Goal: Information Seeking & Learning: Get advice/opinions

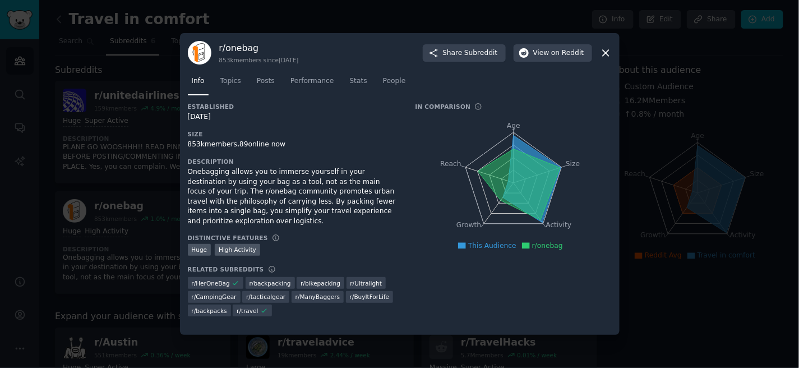
click at [606, 51] on icon at bounding box center [606, 53] width 12 height 12
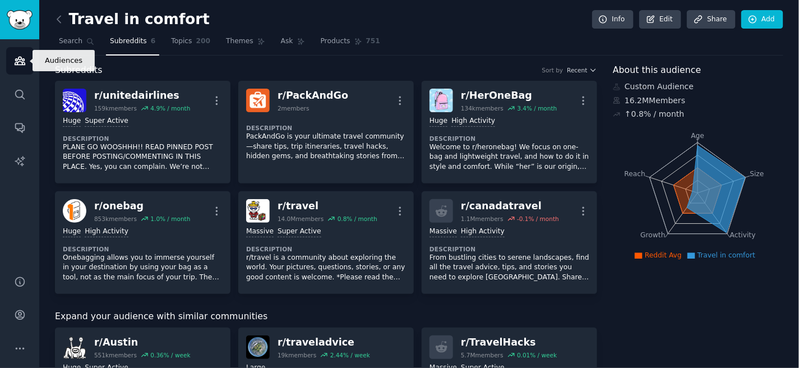
click at [16, 64] on icon "Sidebar" at bounding box center [20, 61] width 10 height 8
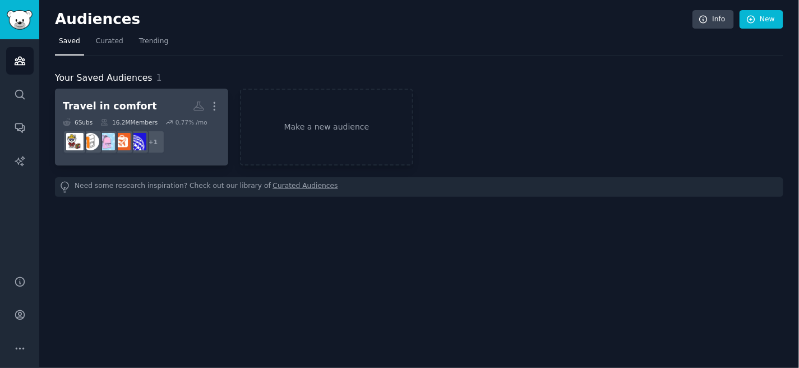
click at [111, 105] on div "Travel in comfort" at bounding box center [110, 106] width 94 height 14
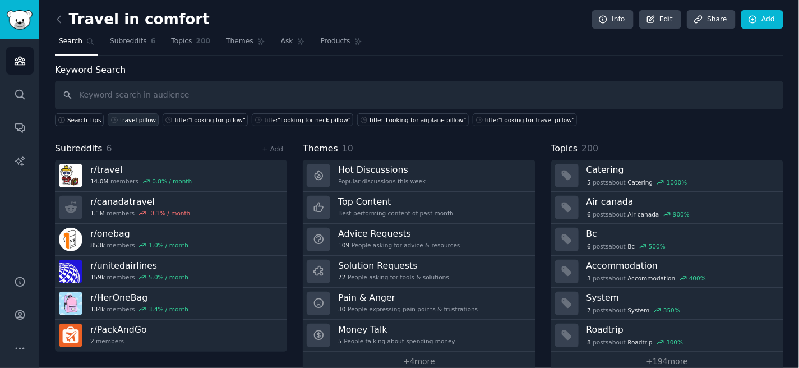
click at [133, 121] on div "travel pillow" at bounding box center [138, 120] width 36 height 8
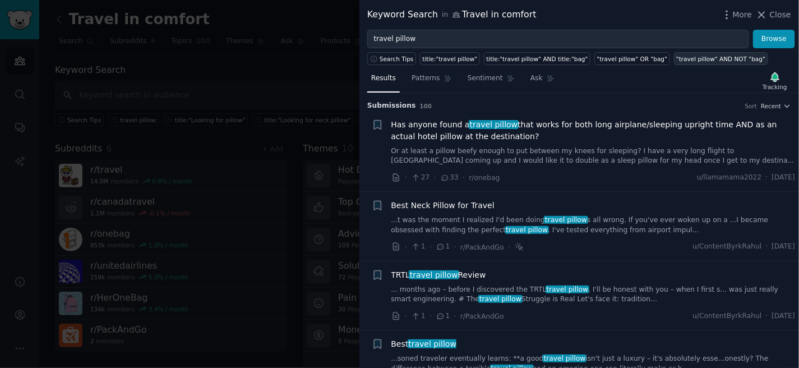
click at [676, 62] on div ""travel pillow" AND NOT "bag"" at bounding box center [720, 59] width 89 height 8
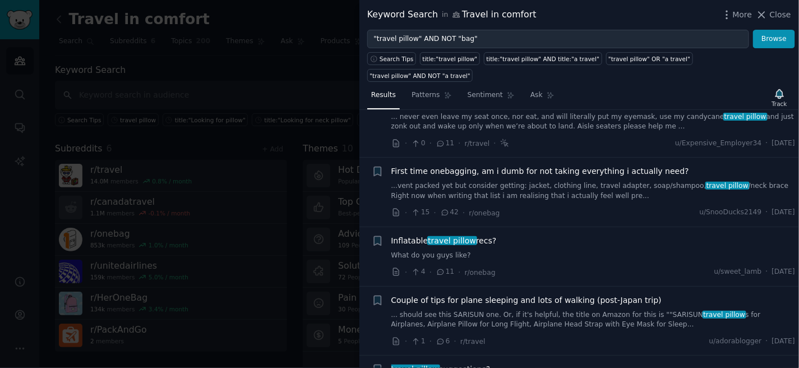
scroll to position [311, 0]
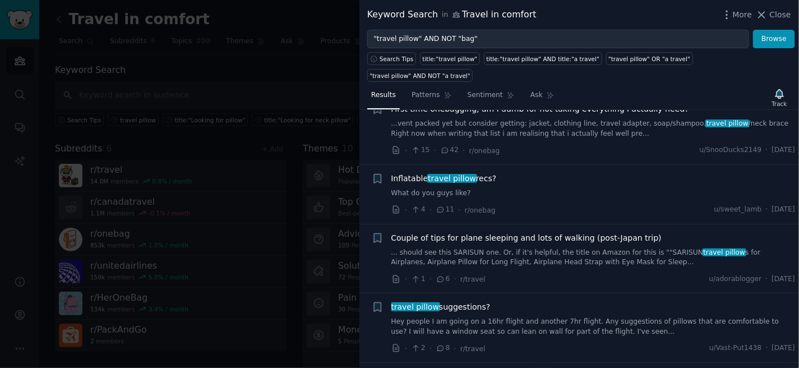
drag, startPoint x: 404, startPoint y: 167, endPoint x: 410, endPoint y: 160, distance: 9.5
click at [410, 173] on span "Inflatable travel pillow recs?" at bounding box center [443, 179] width 105 height 12
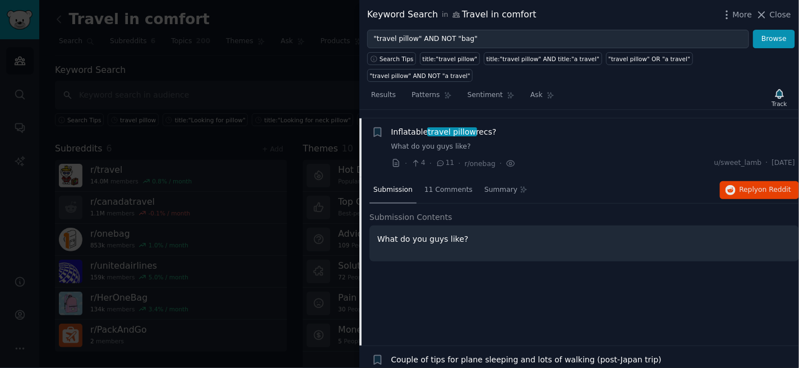
scroll to position [365, 0]
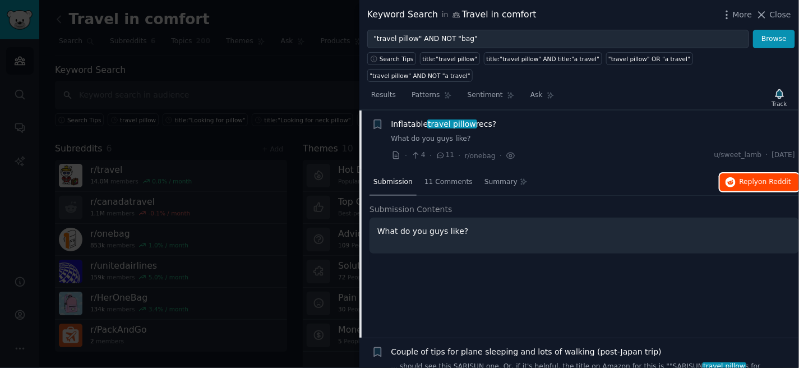
click at [758, 178] on span "on Reddit" at bounding box center [774, 182] width 33 height 8
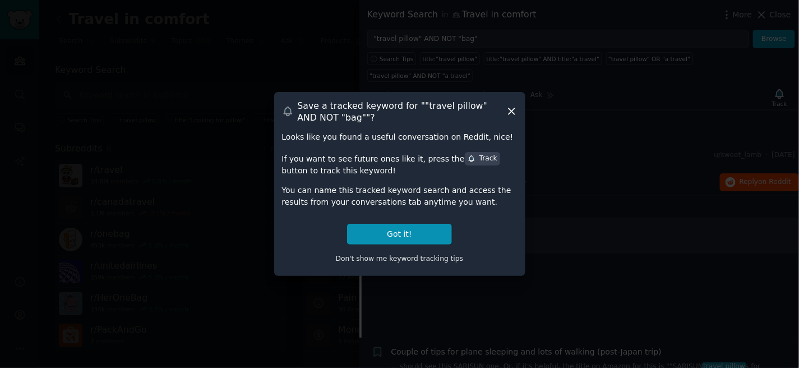
click at [511, 110] on icon at bounding box center [512, 111] width 12 height 12
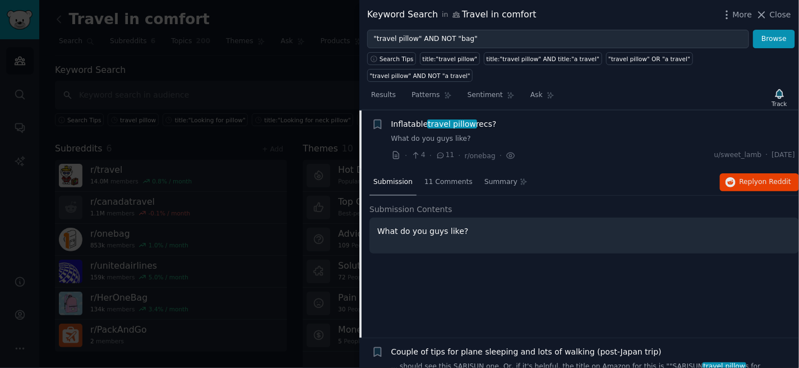
click at [497, 118] on div "Inflatable travel pillow recs?" at bounding box center [593, 124] width 404 height 12
click at [480, 118] on span "Inflatable travel pillow recs?" at bounding box center [443, 124] width 105 height 12
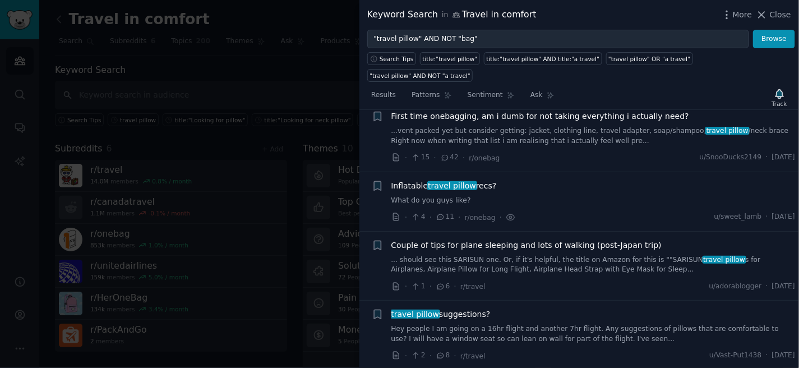
scroll to position [178, 0]
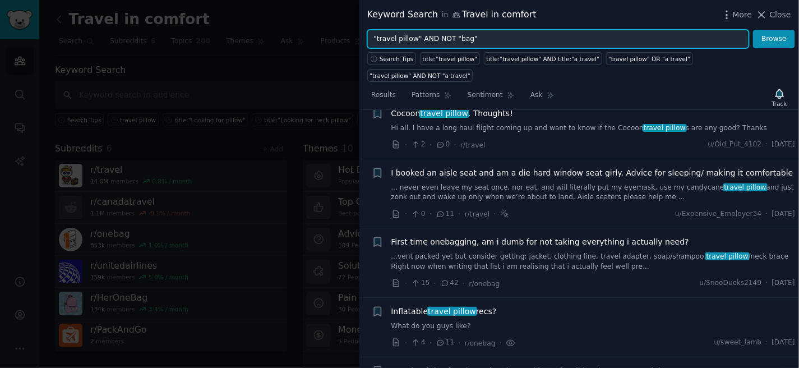
drag, startPoint x: 479, startPoint y: 41, endPoint x: 418, endPoint y: 41, distance: 60.5
click at [418, 41] on input ""travel pillow" AND NOT "bag"" at bounding box center [558, 39] width 382 height 19
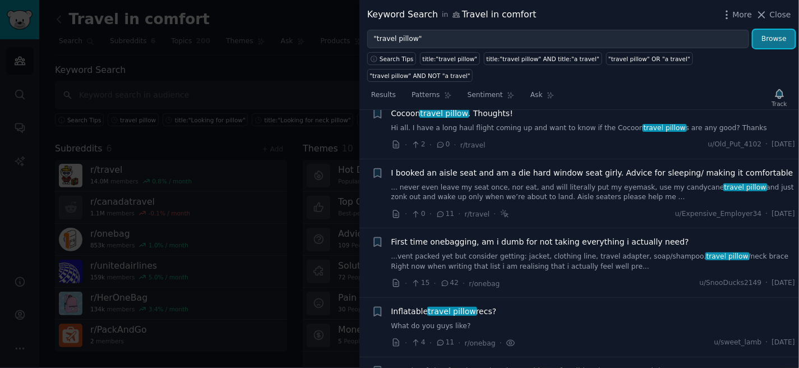
click at [774, 37] on button "Browse" at bounding box center [774, 39] width 42 height 19
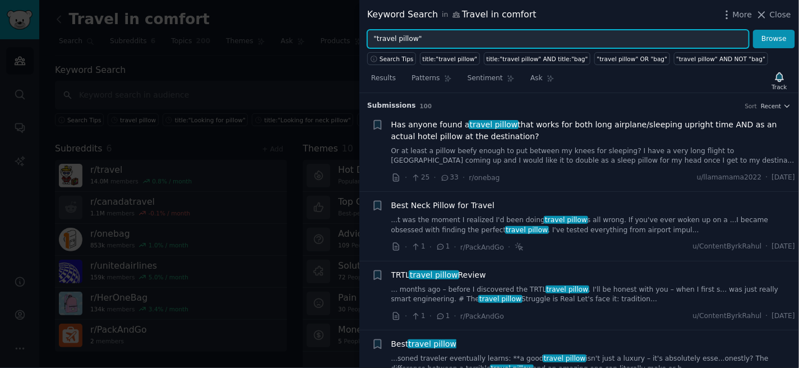
click at [373, 36] on input ""travel pillow"" at bounding box center [558, 39] width 382 height 19
type input "body: "travel pillow""
click at [753, 30] on button "Browse" at bounding box center [774, 39] width 42 height 19
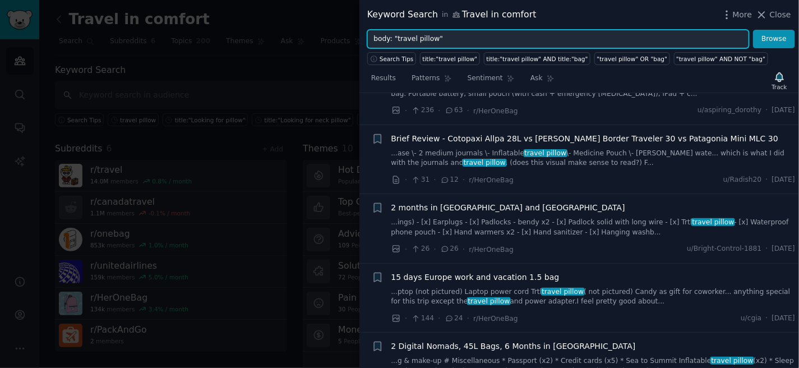
scroll to position [0, 0]
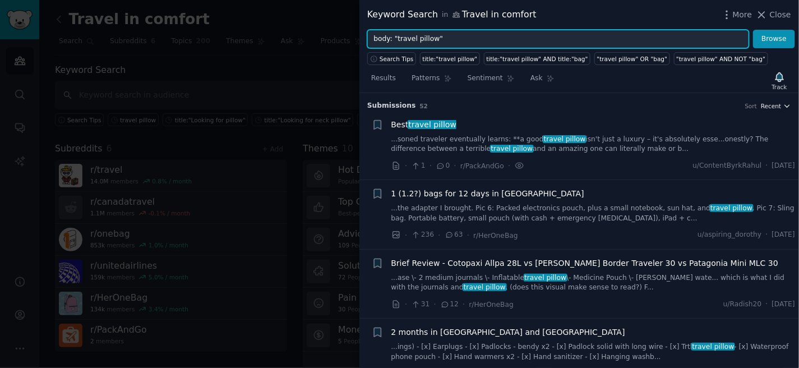
click at [780, 105] on button "Recent" at bounding box center [776, 106] width 30 height 8
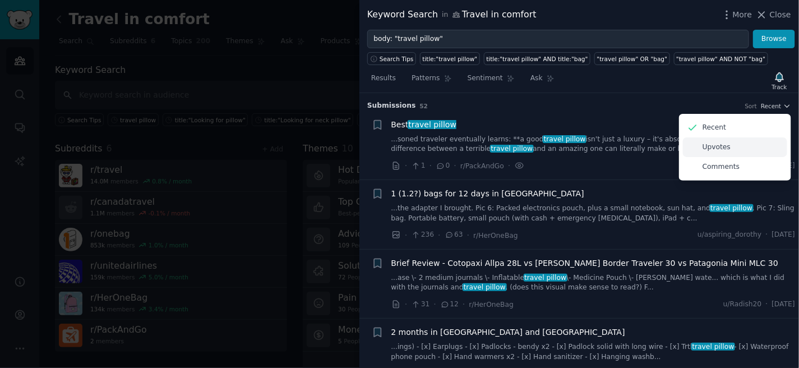
click at [721, 150] on p "Upvotes" at bounding box center [716, 147] width 28 height 10
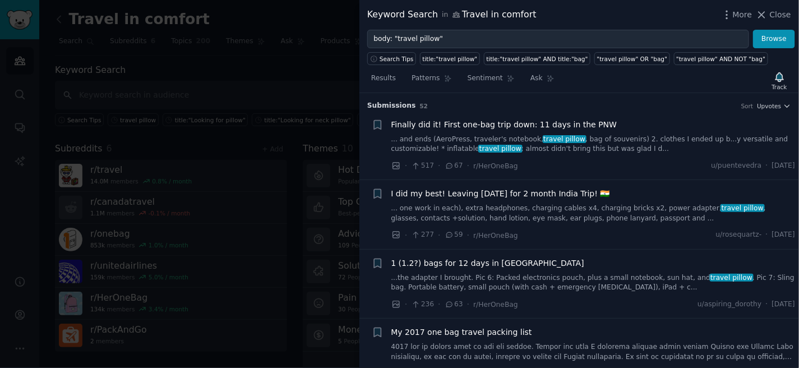
drag, startPoint x: 777, startPoint y: 17, endPoint x: 431, endPoint y: 109, distance: 358.6
click at [775, 17] on span "Close" at bounding box center [780, 15] width 21 height 12
